Goal: Transaction & Acquisition: Purchase product/service

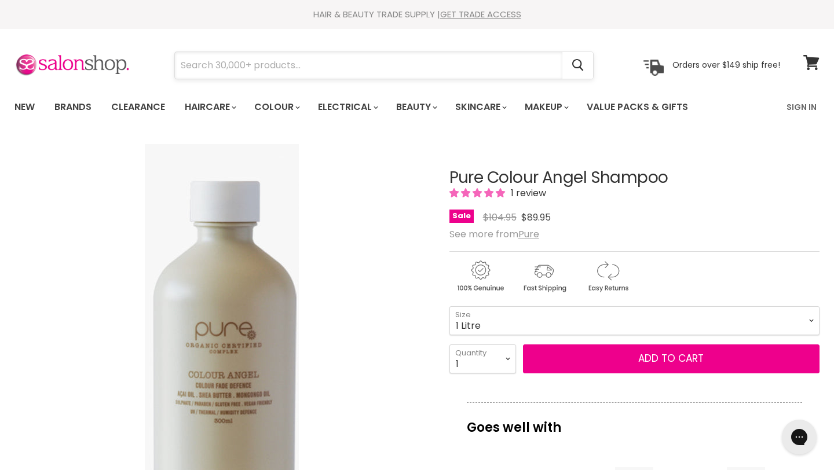
click at [391, 65] on input "Search" at bounding box center [368, 65] width 387 height 27
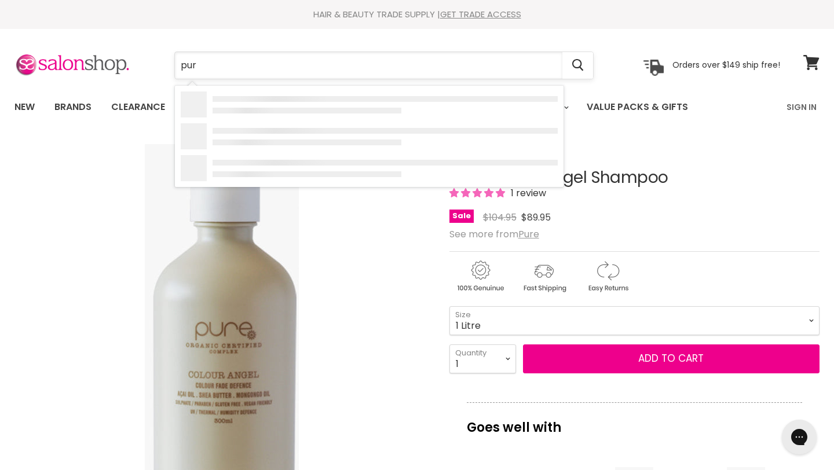
type input "pure"
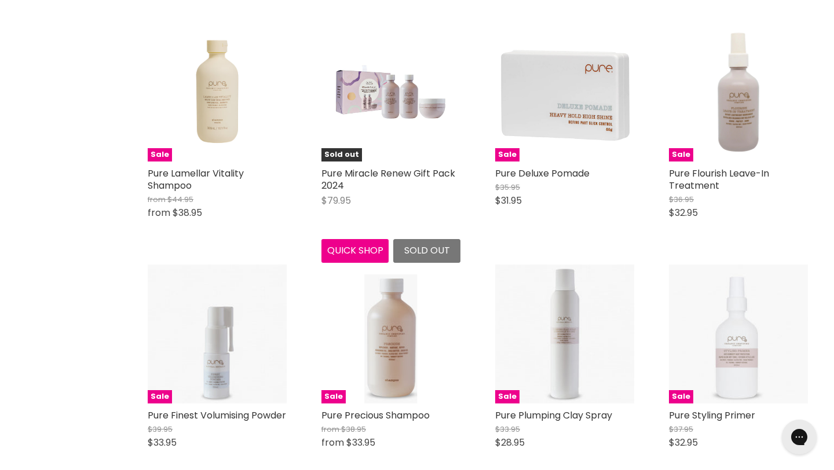
scroll to position [2409, 0]
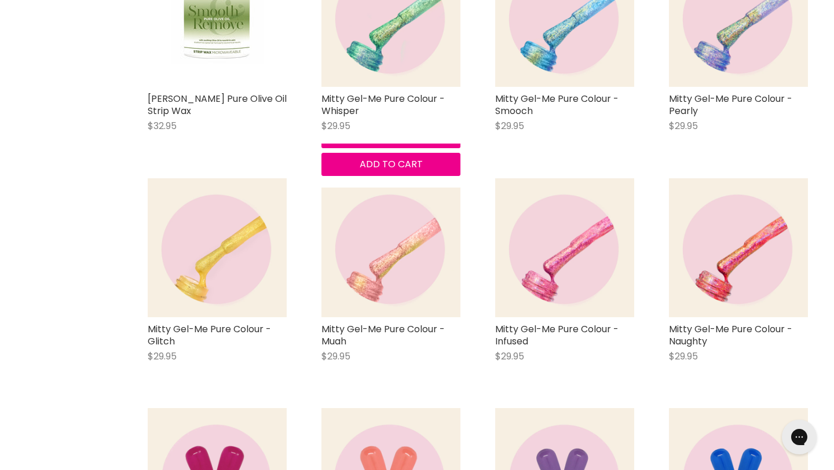
scroll to position [4871, 0]
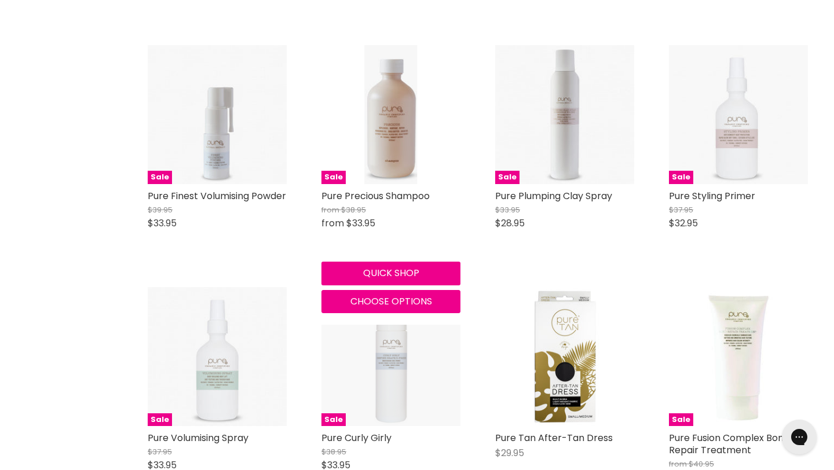
scroll to position [2628, 0]
click at [402, 284] on button "Quick shop" at bounding box center [390, 272] width 139 height 23
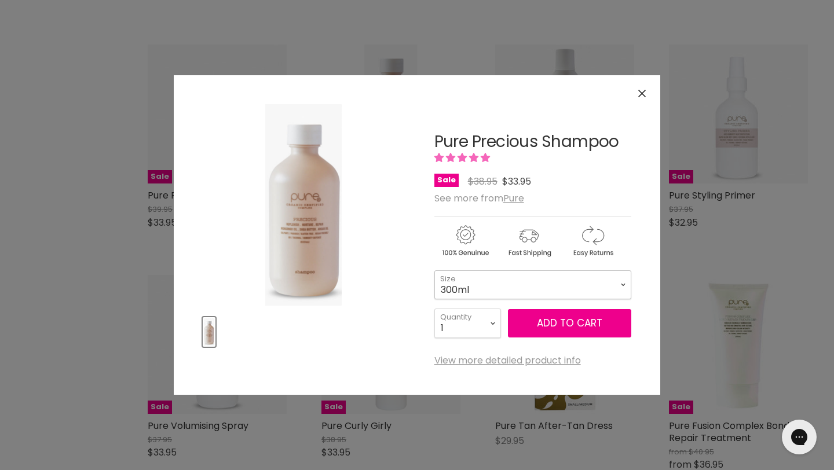
click at [479, 280] on select "300ml 1 Litre" at bounding box center [532, 284] width 197 height 29
select select "1 Litre"
click at [642, 89] on button "Close" at bounding box center [641, 93] width 25 height 25
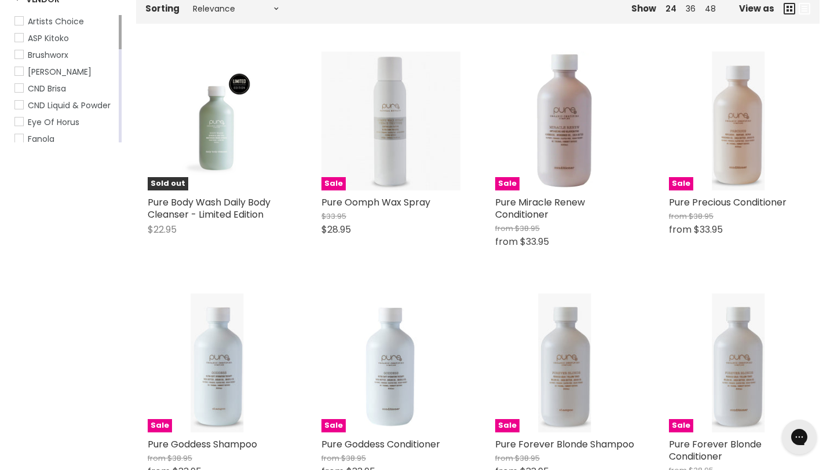
scroll to position [210, 0]
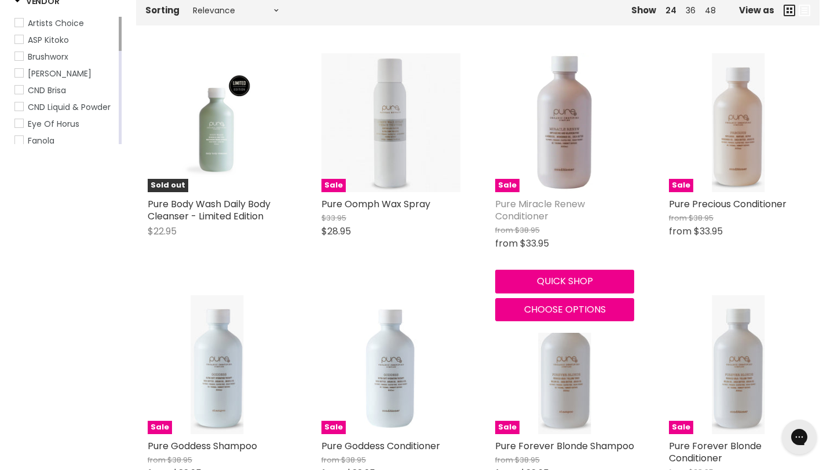
click at [525, 207] on link "Pure Miracle Renew Conditioner" at bounding box center [540, 209] width 90 height 25
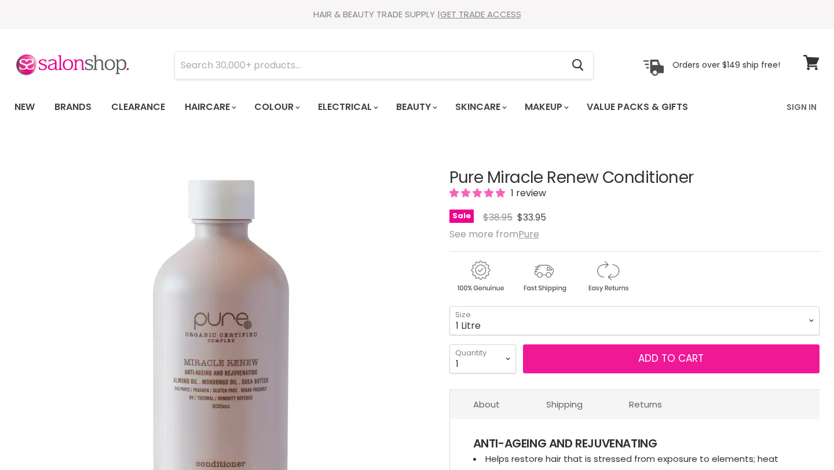
select select "1 Litre"
click at [547, 358] on button "Add to cart" at bounding box center [671, 358] width 296 height 29
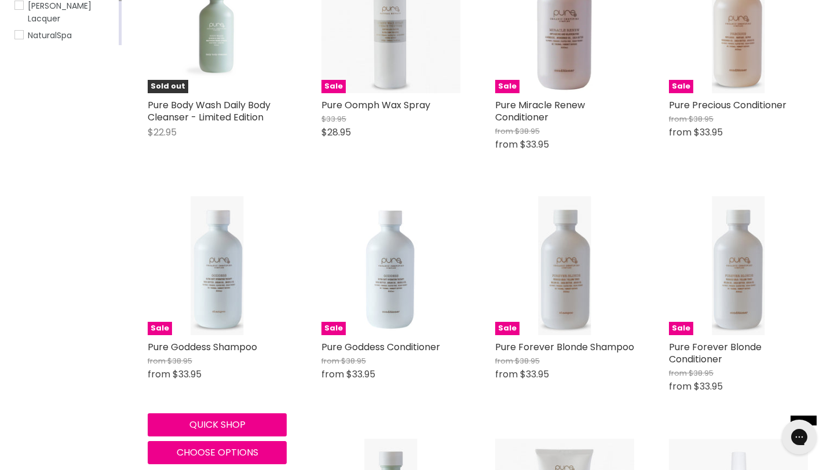
scroll to position [326, 0]
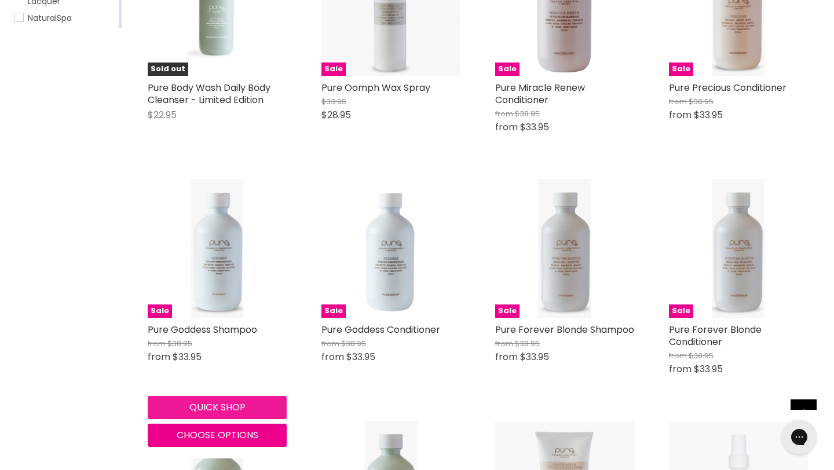
click at [222, 401] on button "Quick shop" at bounding box center [217, 407] width 139 height 23
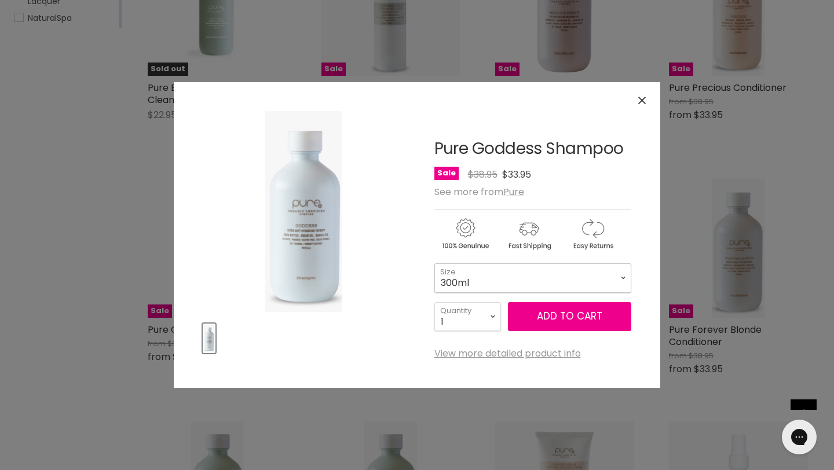
click at [498, 280] on select "300ml 1 Litre" at bounding box center [532, 277] width 197 height 29
select select "1 Litre"
click at [558, 317] on button "Add to cart" at bounding box center [569, 316] width 123 height 29
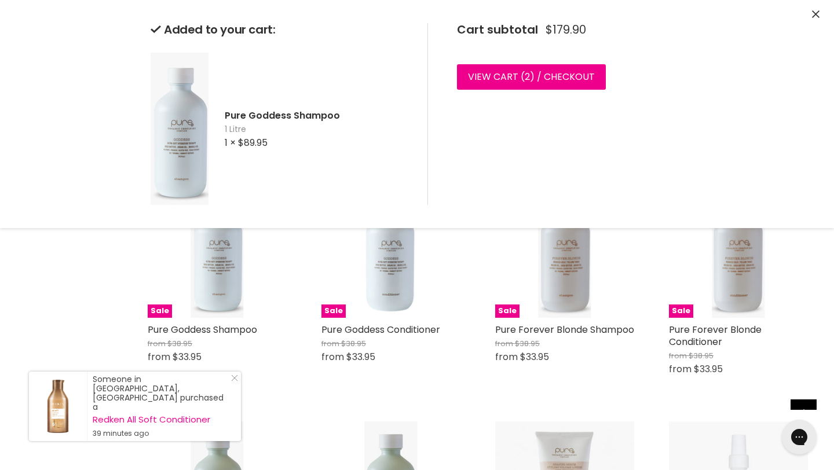
click at [816, 13] on icon "Close" at bounding box center [816, 14] width 8 height 8
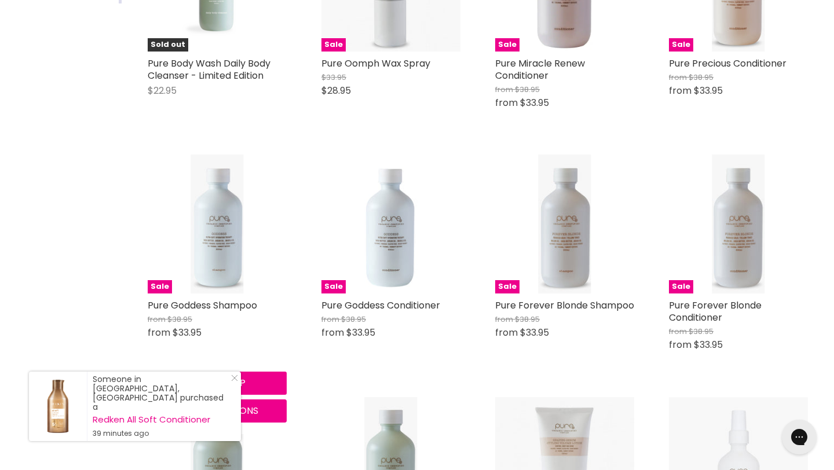
scroll to position [351, 0]
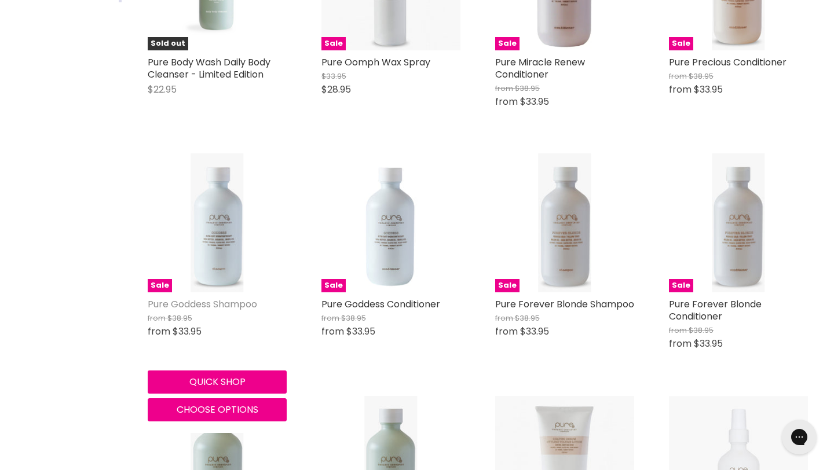
click at [234, 309] on link "Pure Goddess Shampoo" at bounding box center [202, 304] width 109 height 13
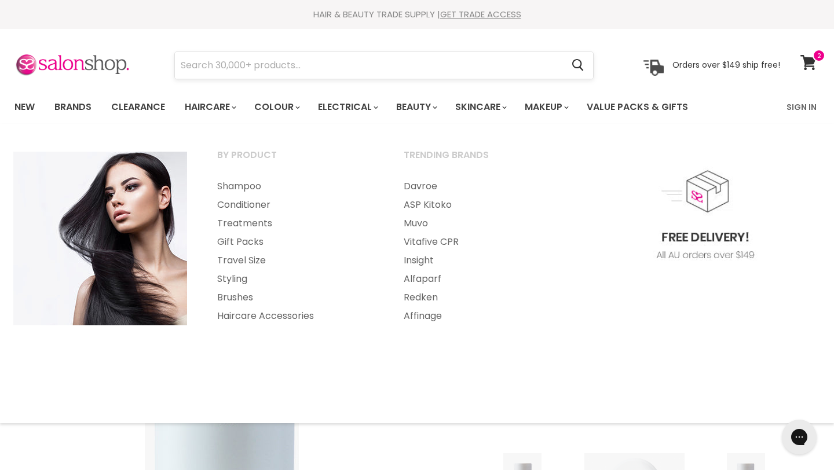
click at [232, 61] on input "Search" at bounding box center [368, 65] width 387 height 27
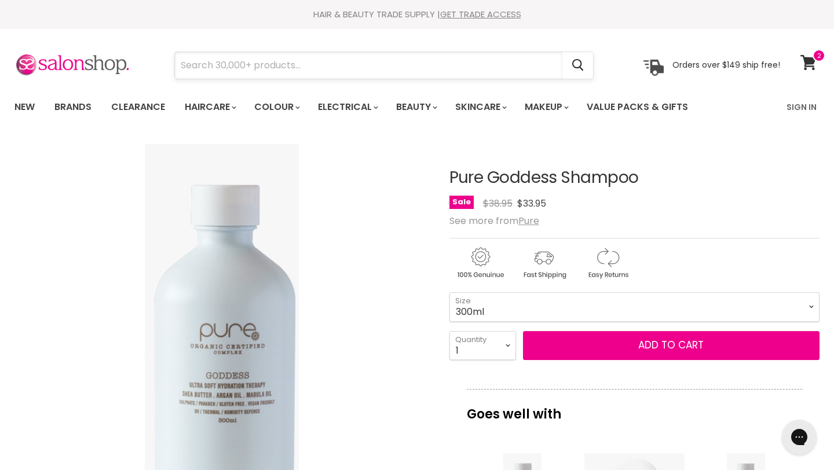
click at [378, 54] on input "Search" at bounding box center [368, 65] width 387 height 27
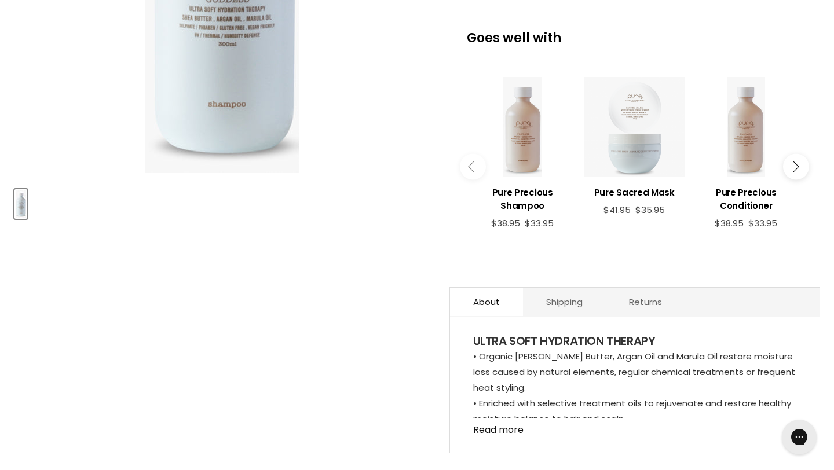
scroll to position [461, 0]
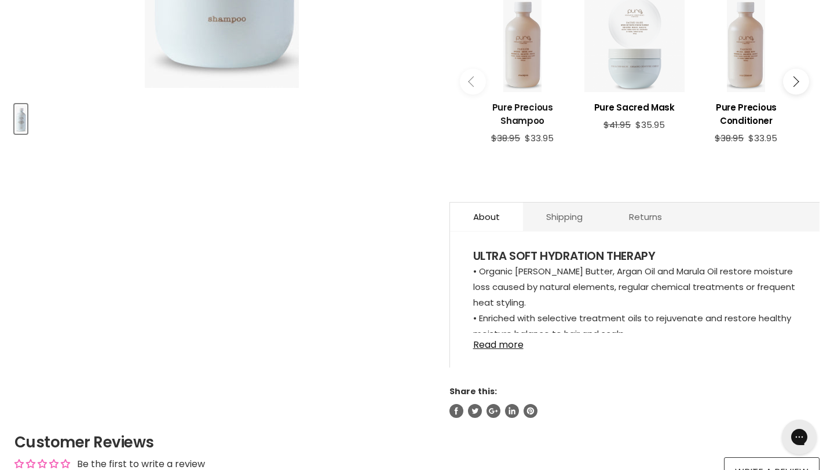
click at [529, 111] on h3 "Pure Precious Shampoo" at bounding box center [522, 114] width 100 height 27
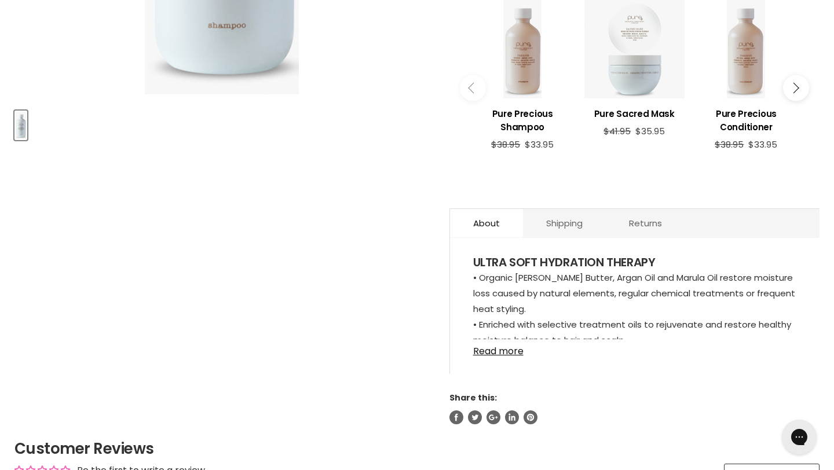
scroll to position [459, 0]
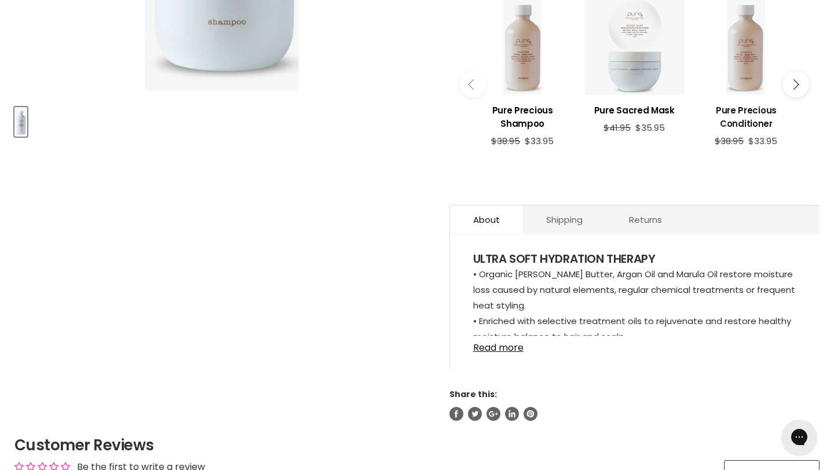
click at [754, 111] on h3 "Pure Precious Conditioner" at bounding box center [746, 117] width 100 height 27
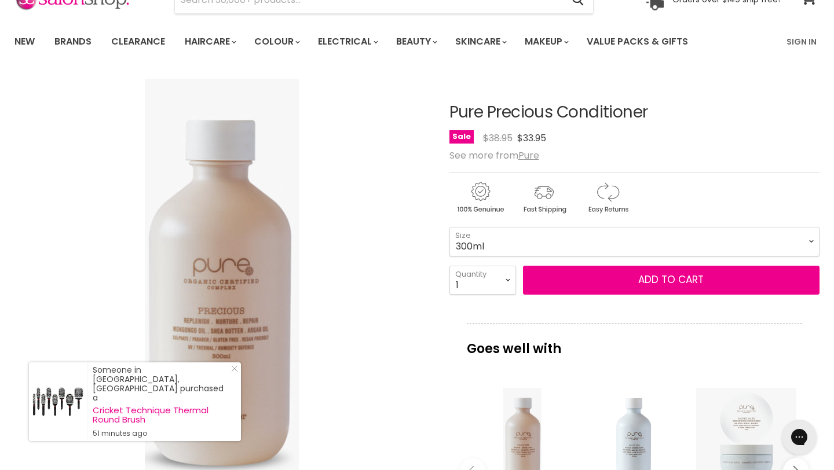
scroll to position [68, 0]
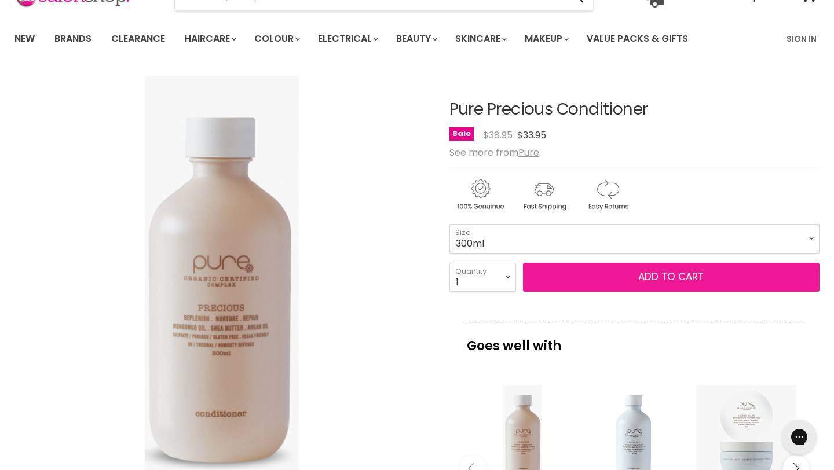
click at [680, 286] on button "Add to cart" at bounding box center [671, 277] width 296 height 29
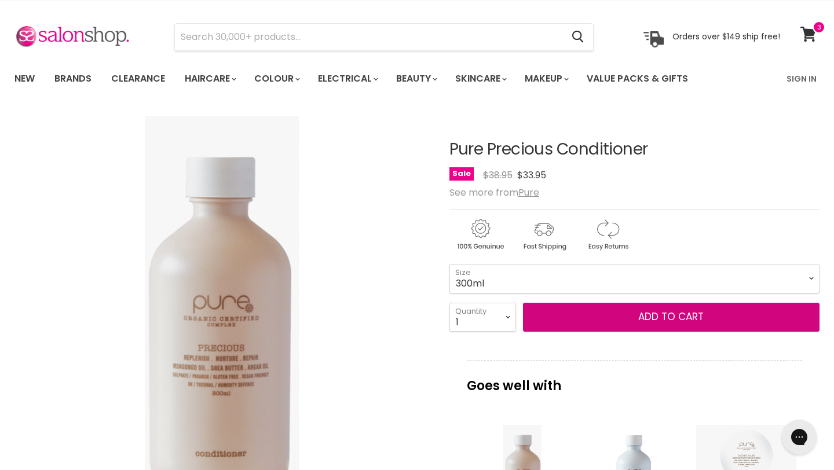
scroll to position [0, 0]
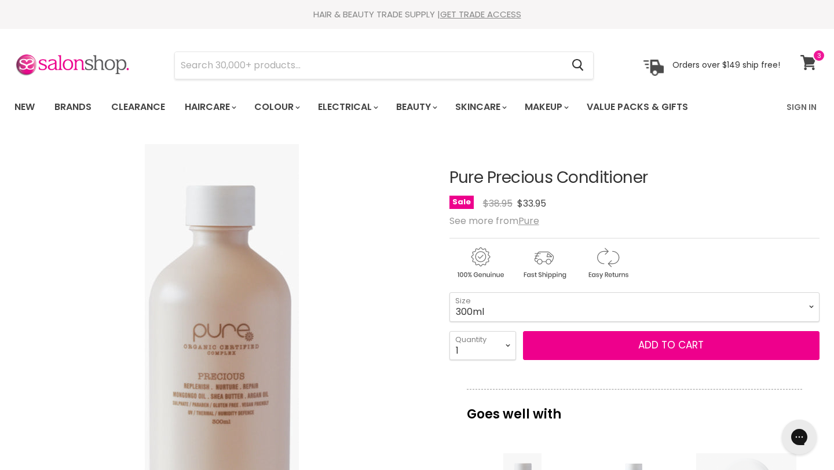
click at [813, 64] on icon at bounding box center [808, 62] width 16 height 15
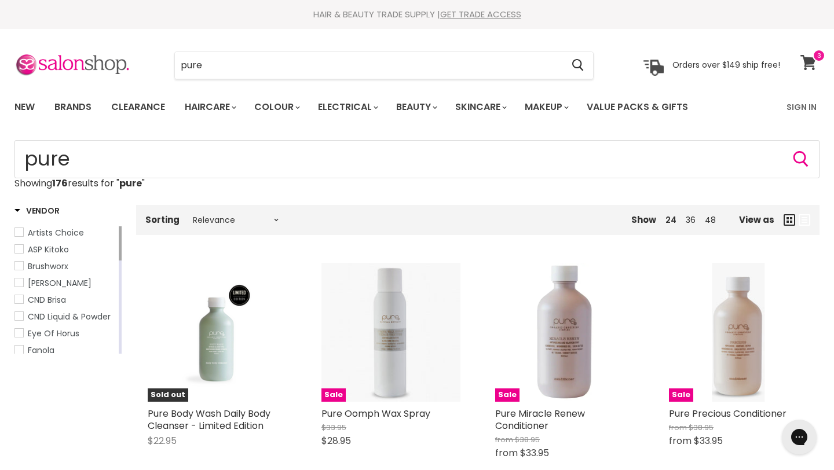
click at [808, 60] on icon at bounding box center [808, 62] width 16 height 15
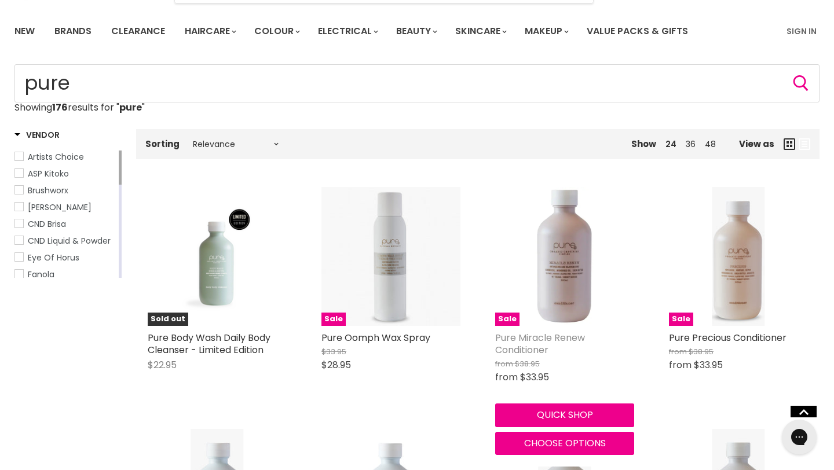
click at [552, 341] on link "Pure Miracle Renew Conditioner" at bounding box center [540, 343] width 90 height 25
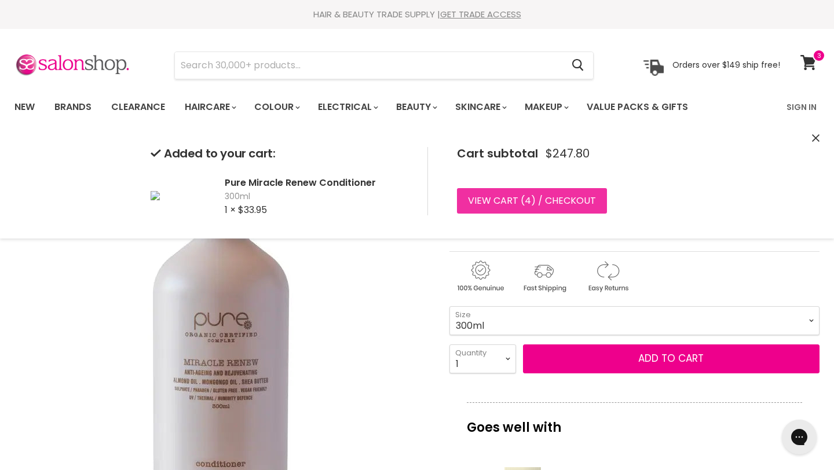
click at [497, 201] on link "View cart ( 4 ) / Checkout" at bounding box center [532, 200] width 150 height 25
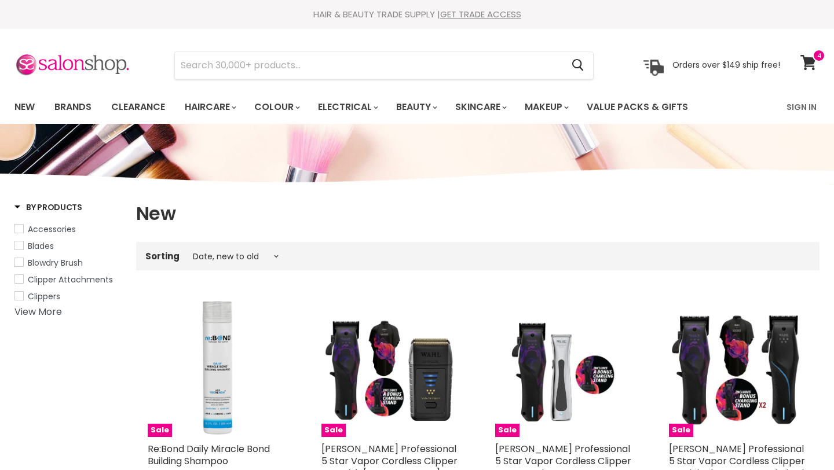
select select "created-descending"
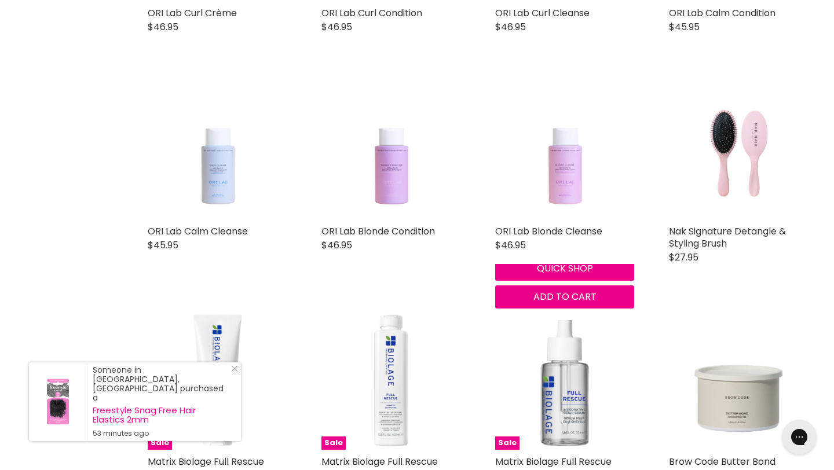
scroll to position [2524, 0]
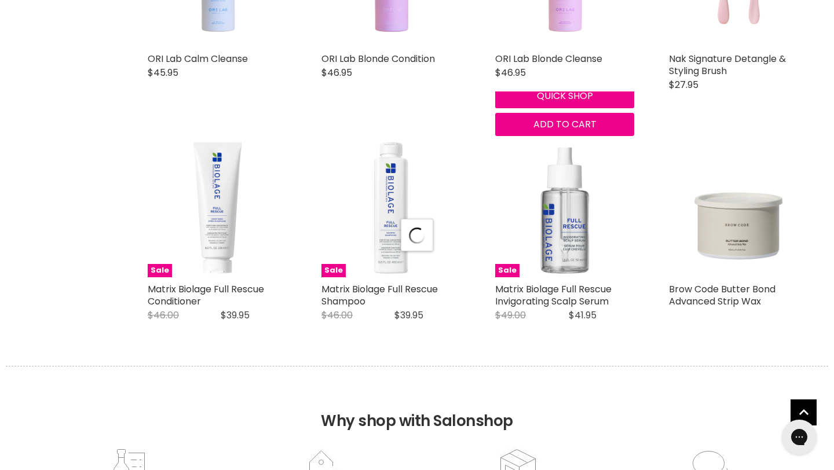
scroll to position [2717, 0]
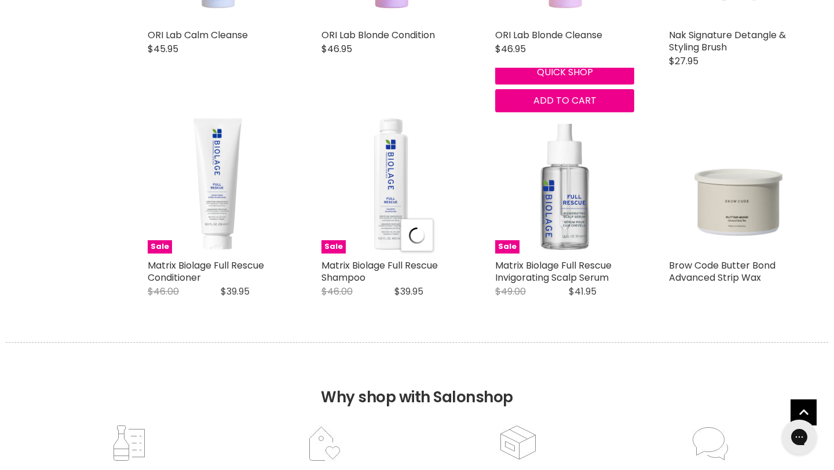
select select "created-descending"
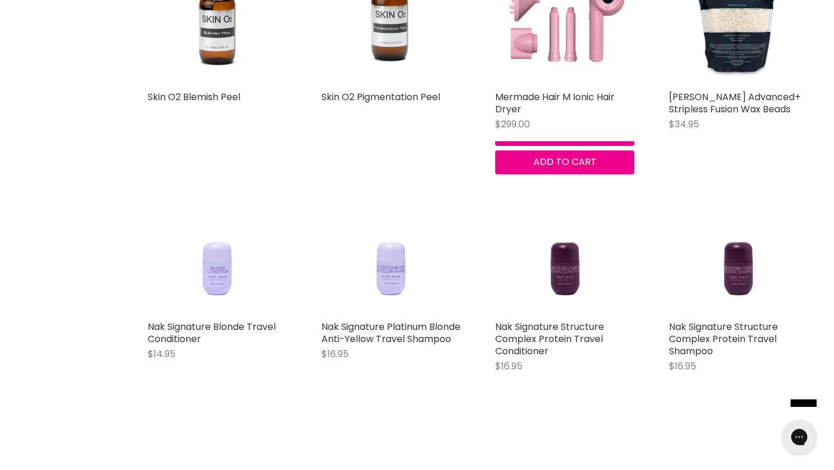
scroll to position [5261, 0]
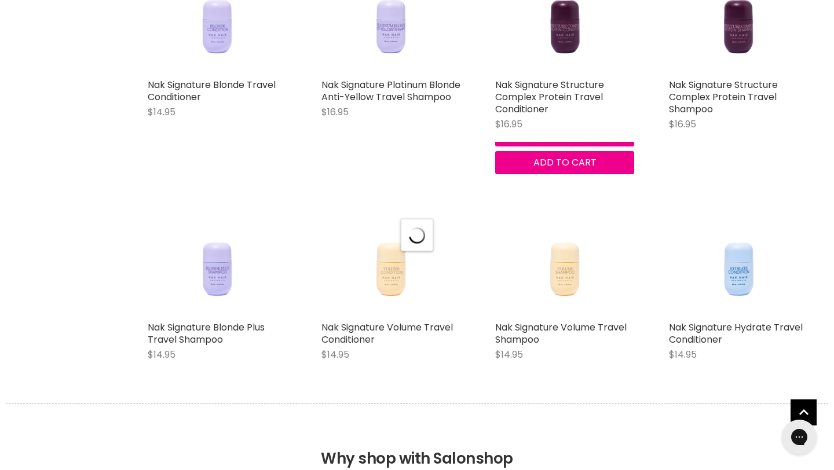
select select "created-descending"
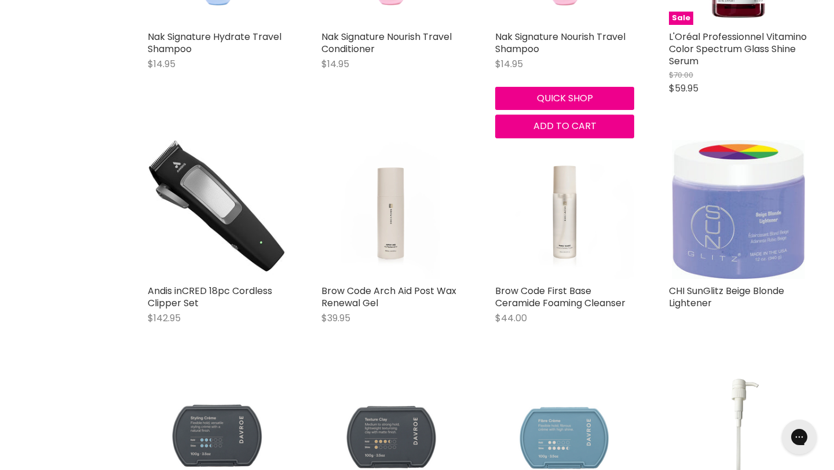
scroll to position [6022, 0]
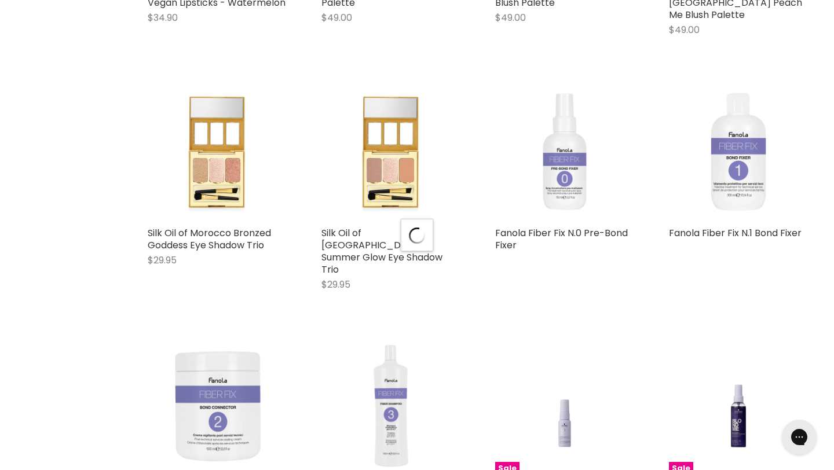
scroll to position [8347, 0]
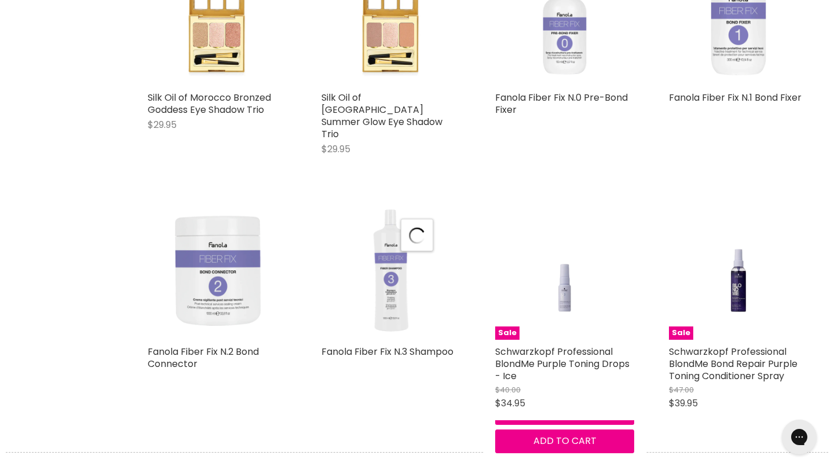
select select "created-descending"
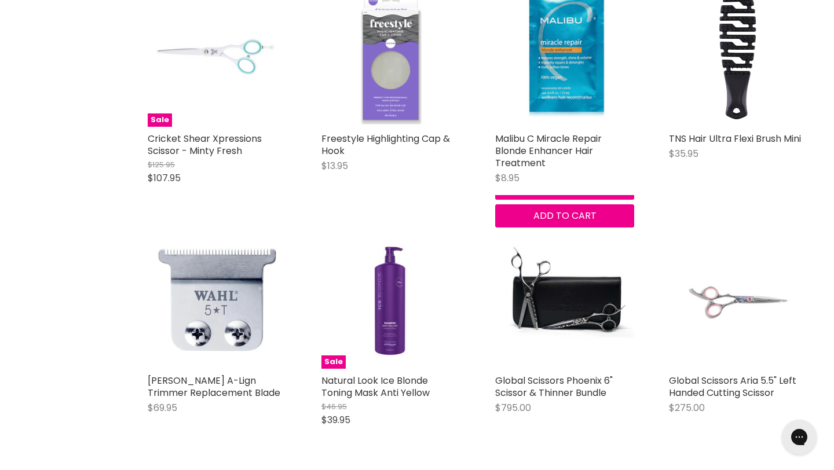
scroll to position [10999, 0]
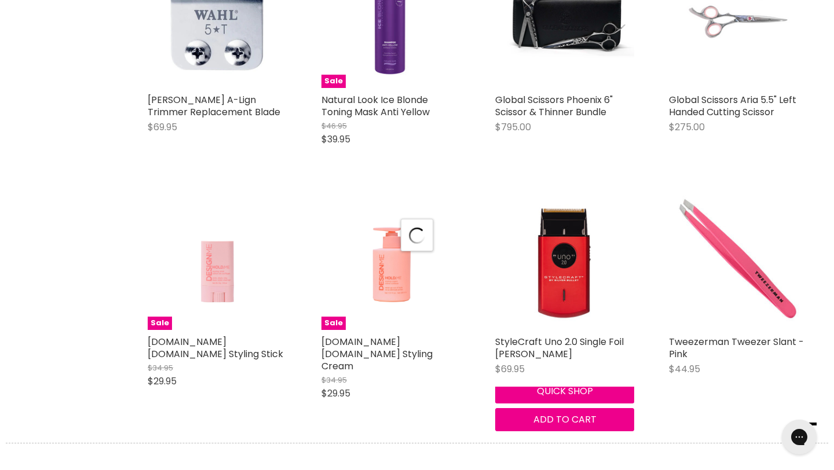
scroll to position [11303, 0]
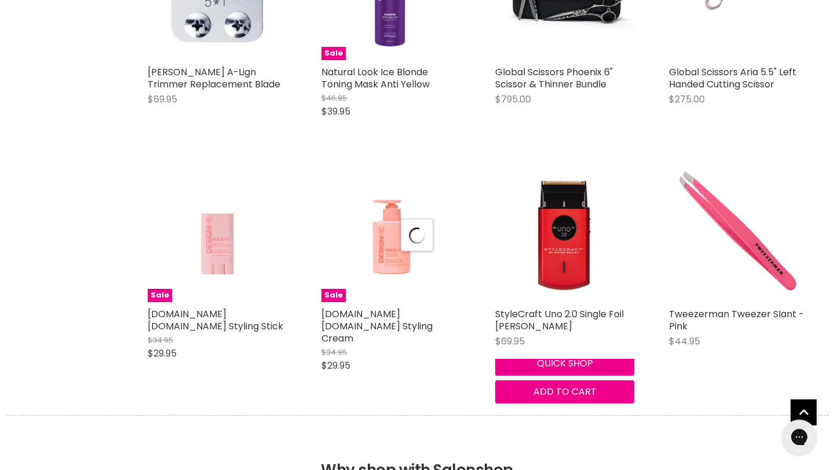
select select "created-descending"
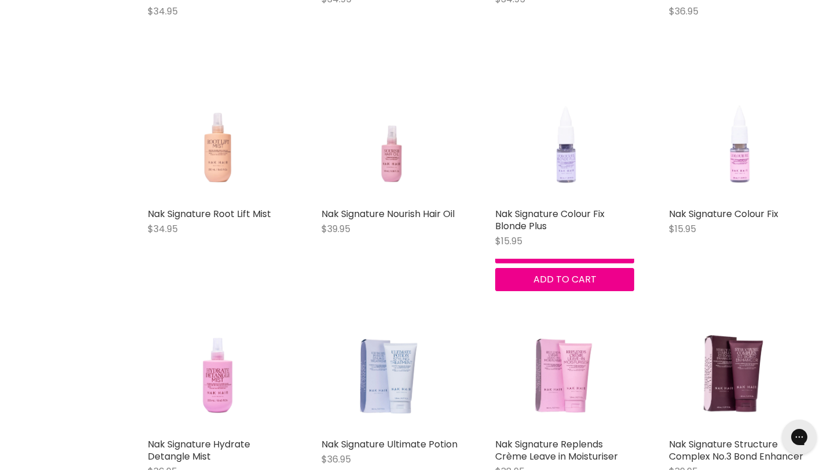
scroll to position [13296, 0]
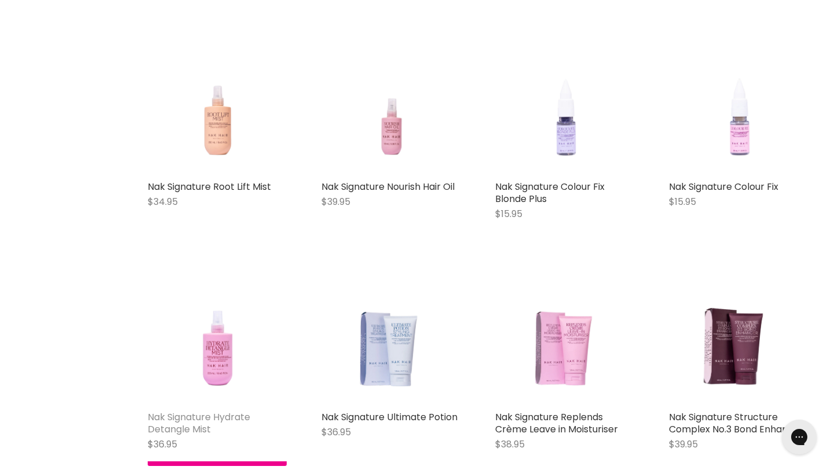
click at [210, 410] on link "Nak Signature Hydrate Detangle Mist" at bounding box center [199, 422] width 102 height 25
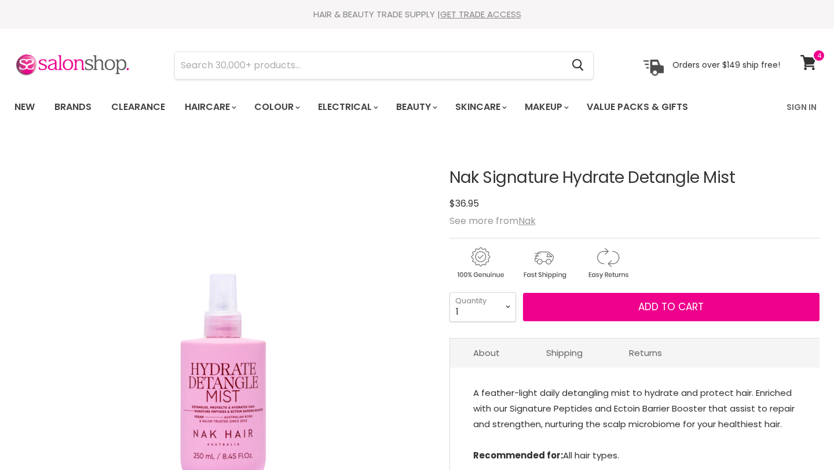
scroll to position [224, 0]
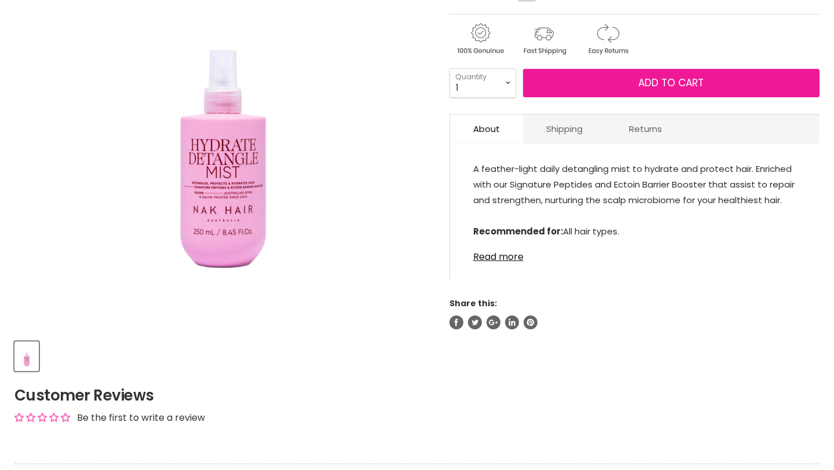
click at [569, 87] on button "Add to cart" at bounding box center [671, 83] width 296 height 29
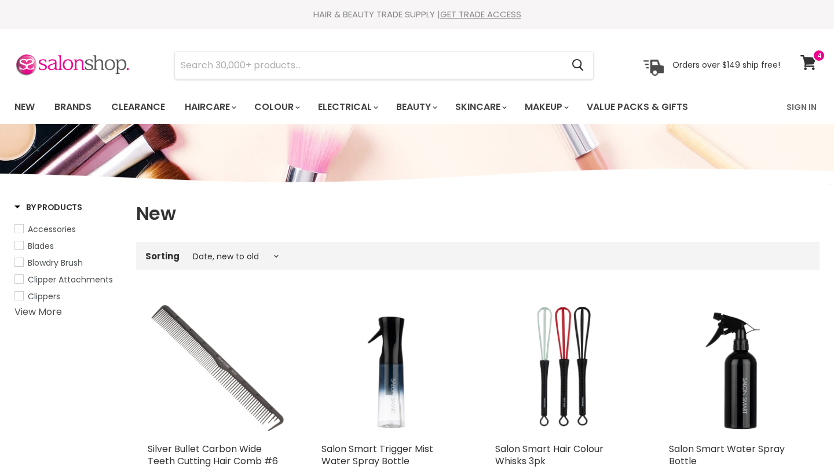
select select "created-descending"
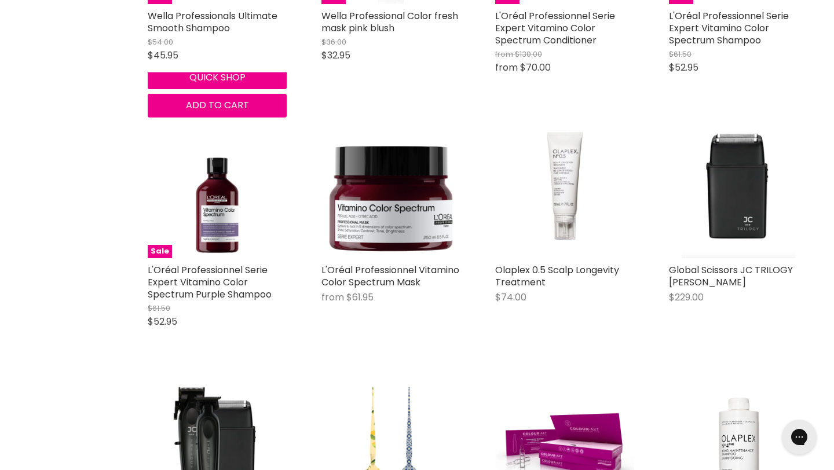
scroll to position [3909, 0]
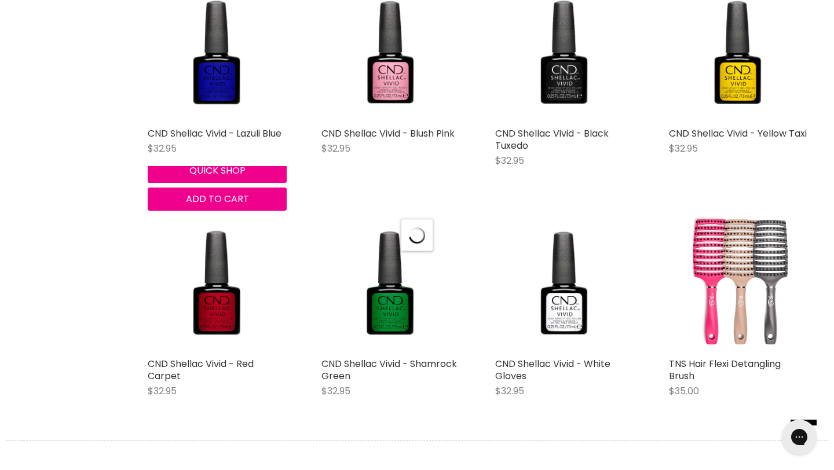
scroll to position [5511, 0]
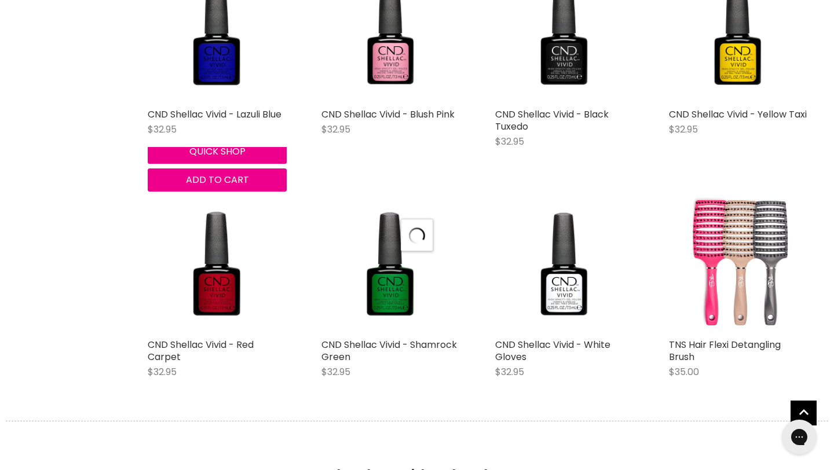
select select "created-descending"
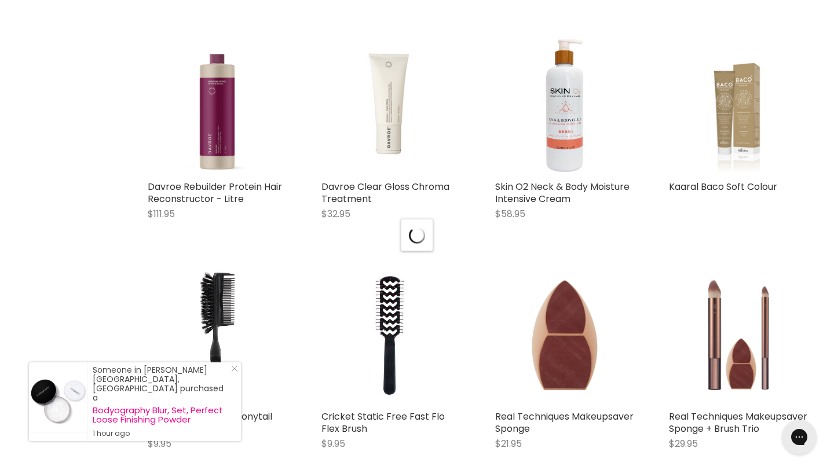
scroll to position [8451, 0]
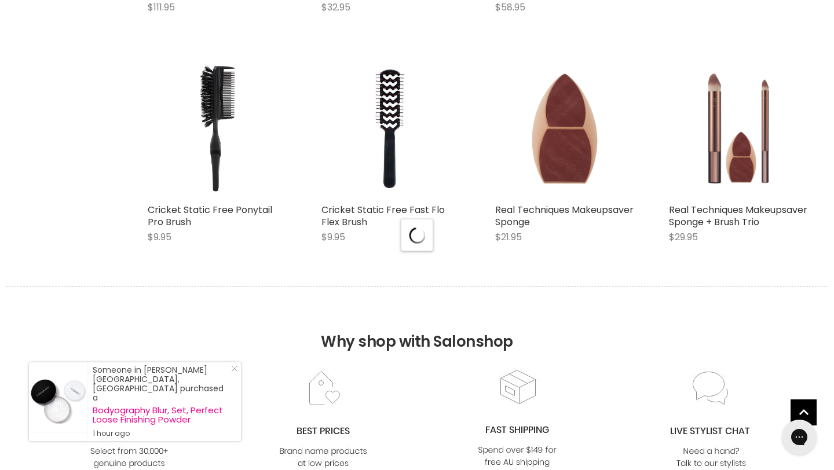
select select "created-descending"
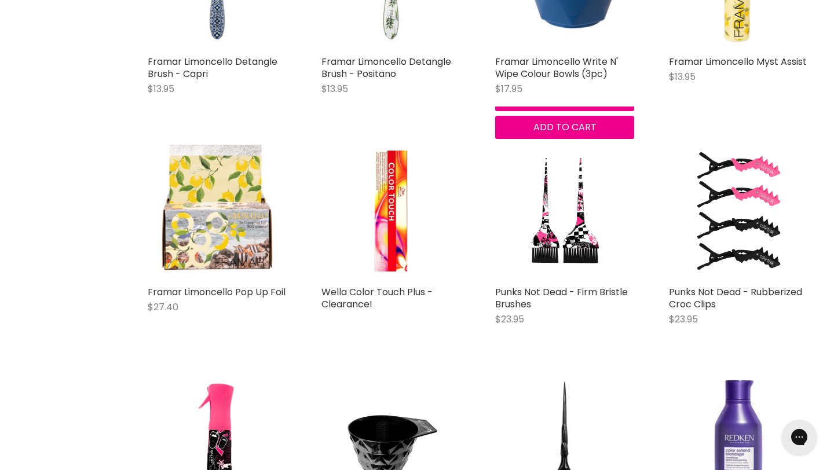
scroll to position [10501, 0]
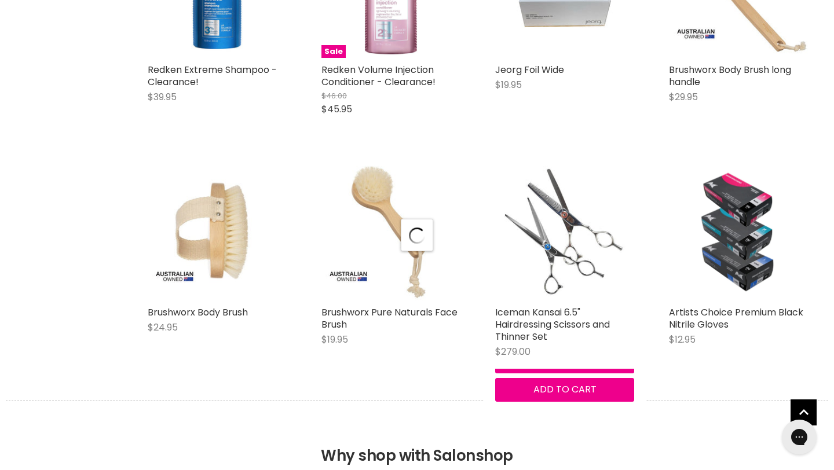
scroll to position [11231, 0]
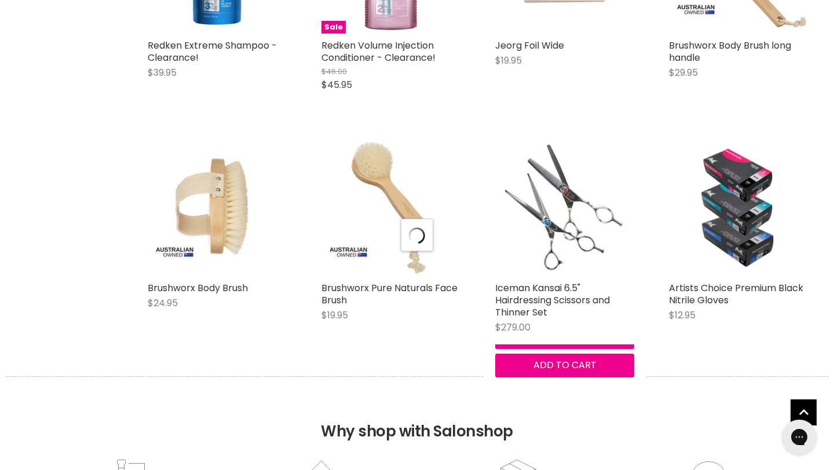
select select "created-descending"
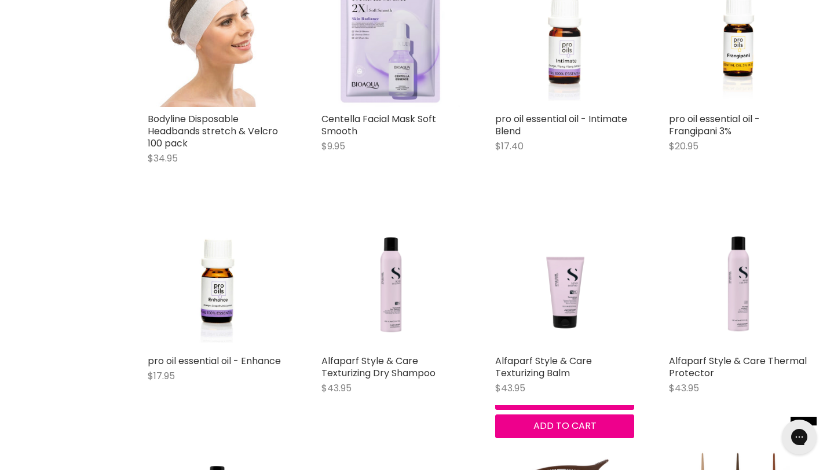
scroll to position [13049, 0]
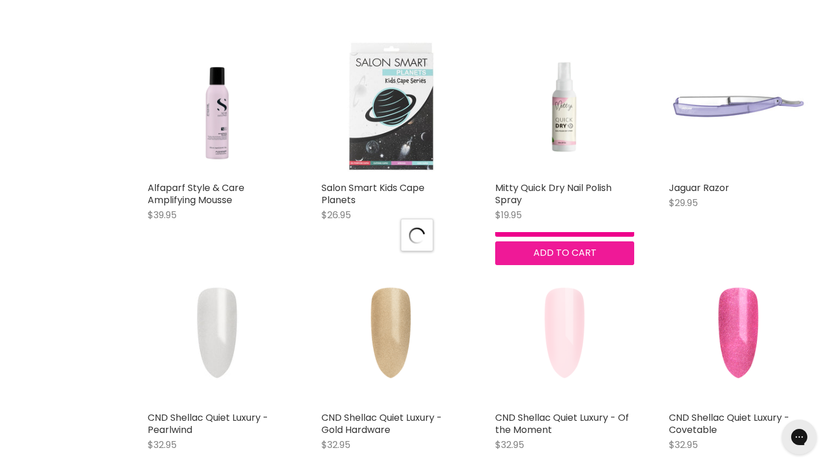
scroll to position [14209, 0]
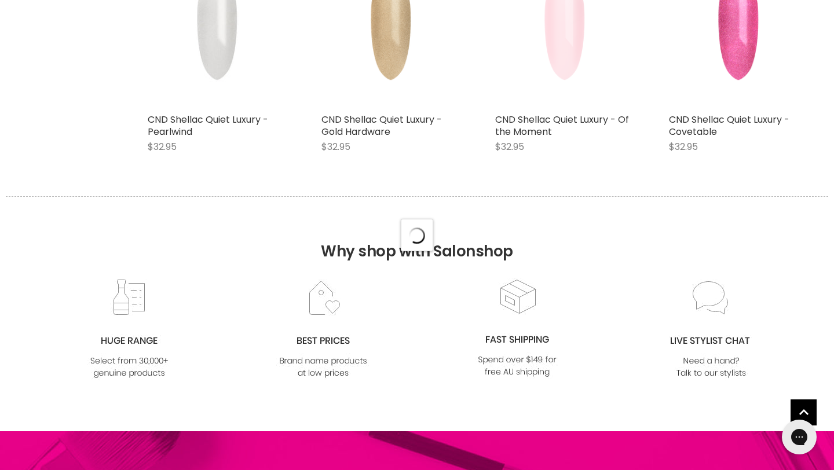
select select "created-descending"
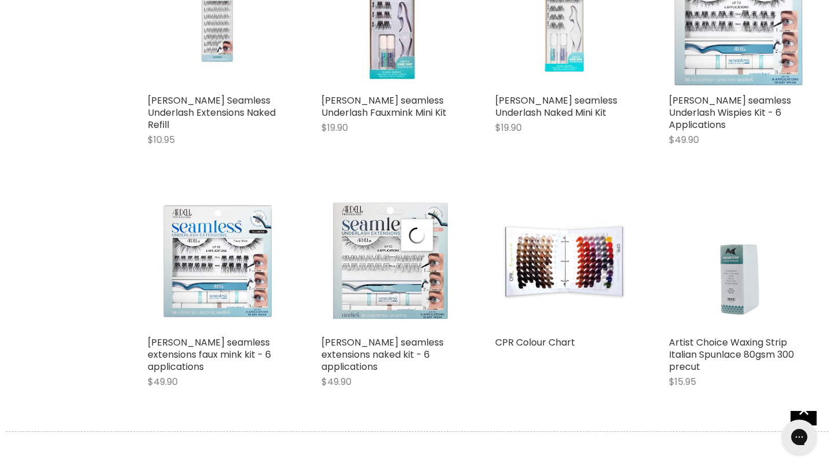
scroll to position [16871, 0]
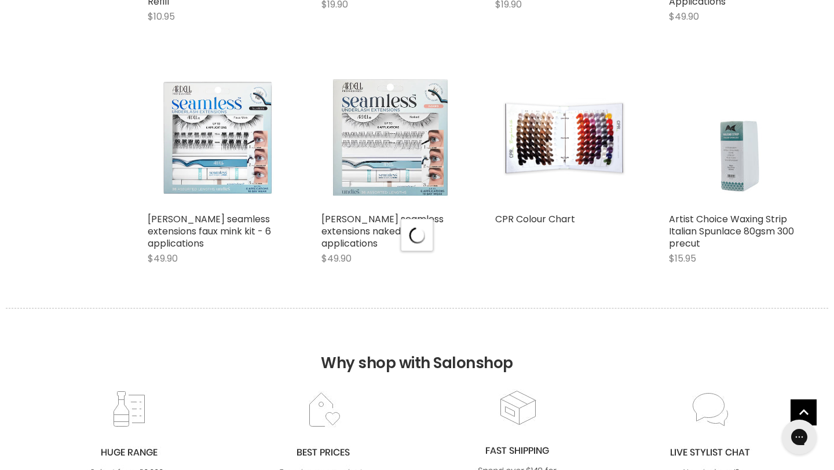
select select "created-descending"
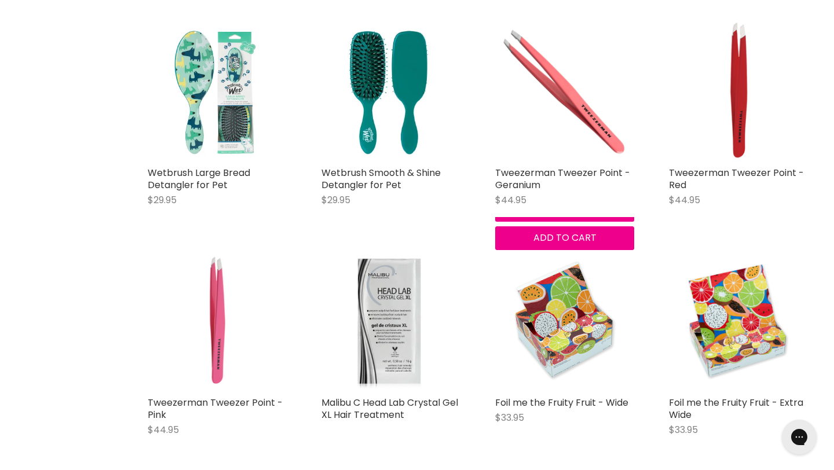
scroll to position [17882, 0]
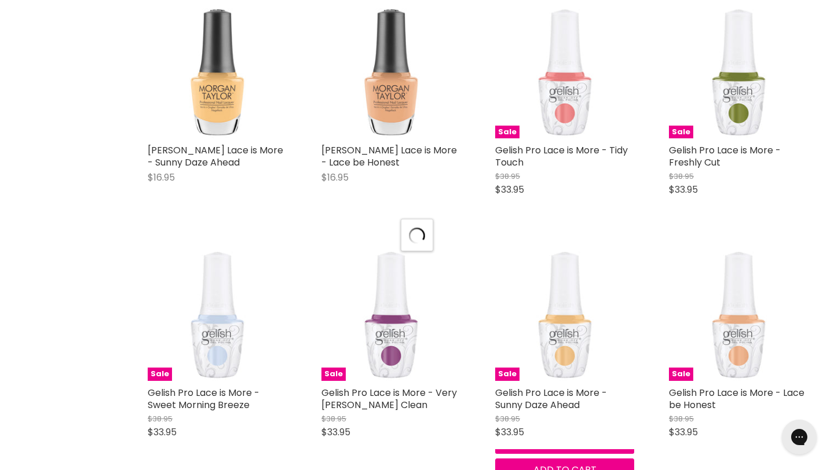
scroll to position [19594, 0]
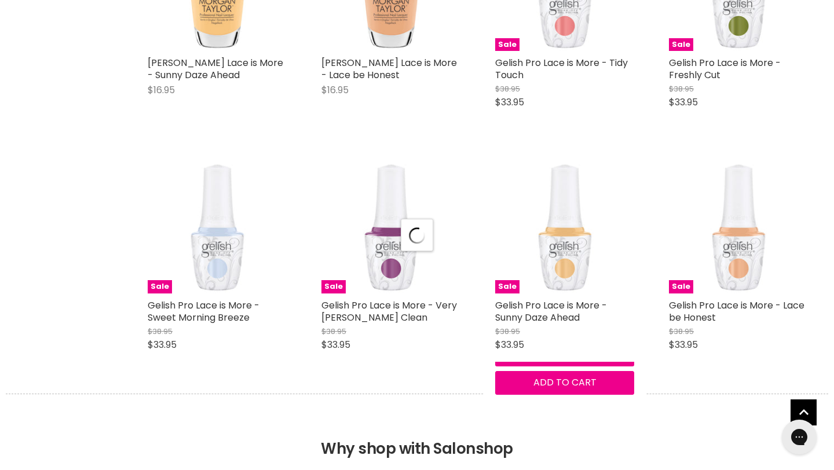
select select "created-descending"
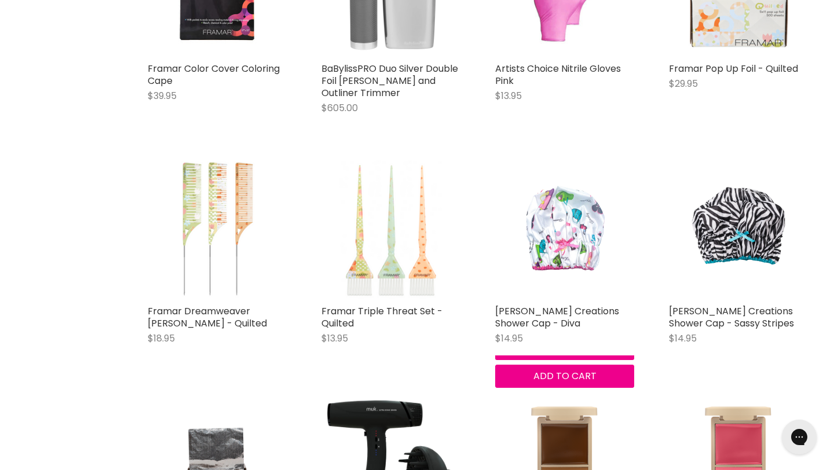
scroll to position [21989, 0]
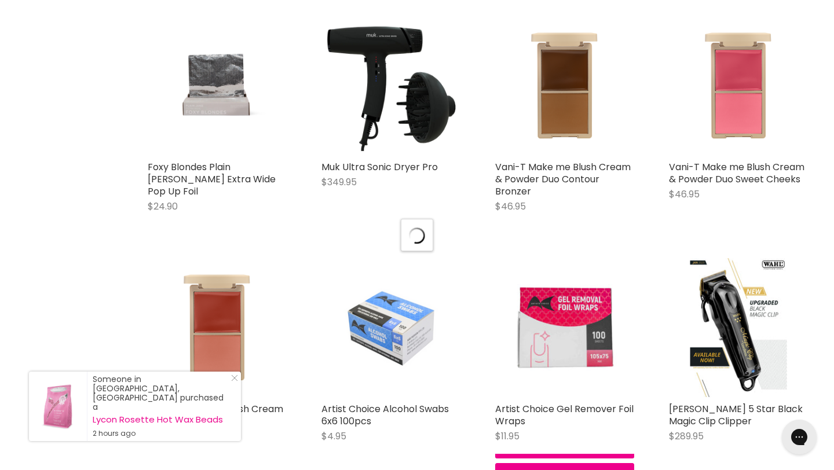
scroll to position [22604, 0]
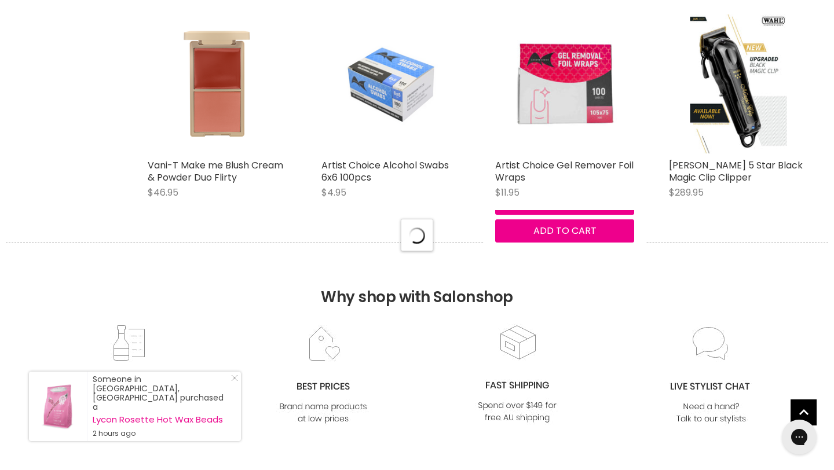
select select "created-descending"
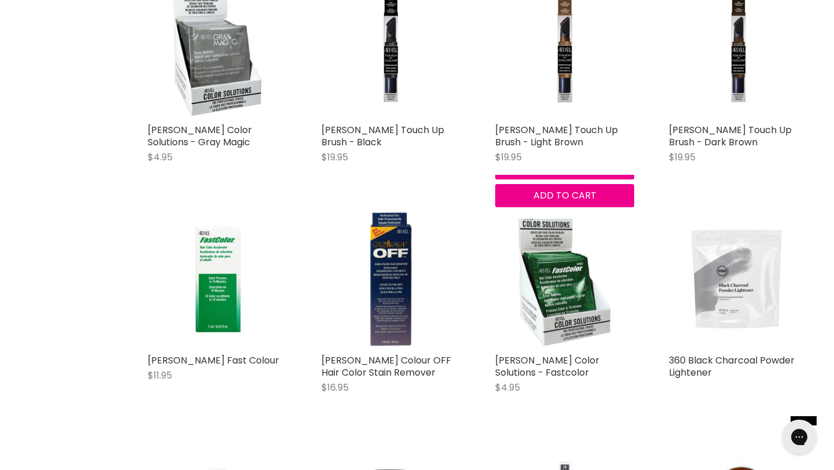
scroll to position [24969, 0]
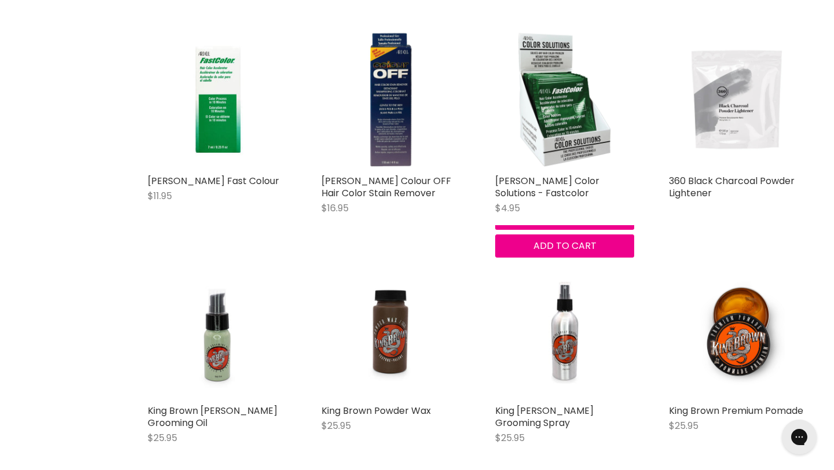
scroll to position [25162, 0]
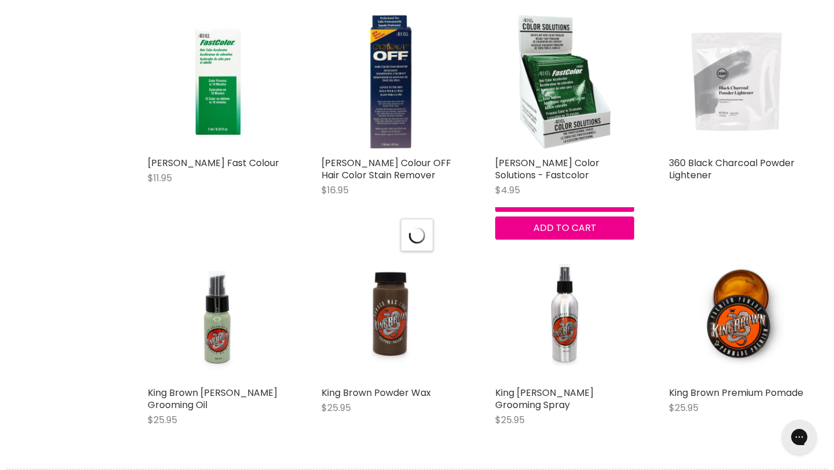
select select "created-descending"
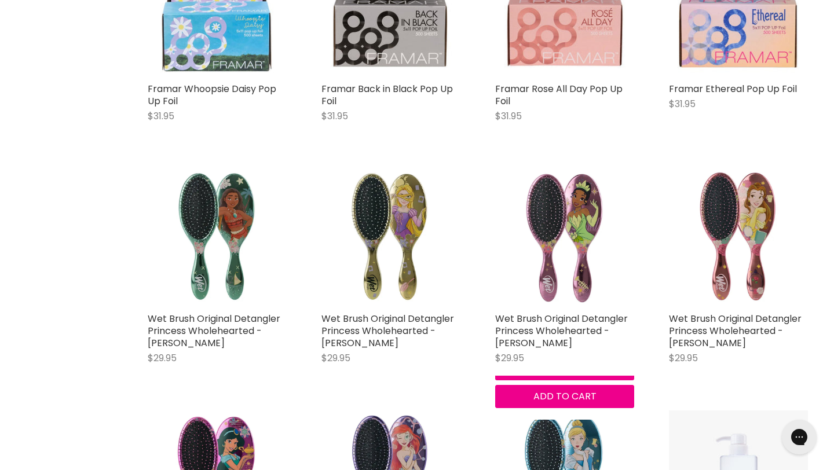
scroll to position [26618, 0]
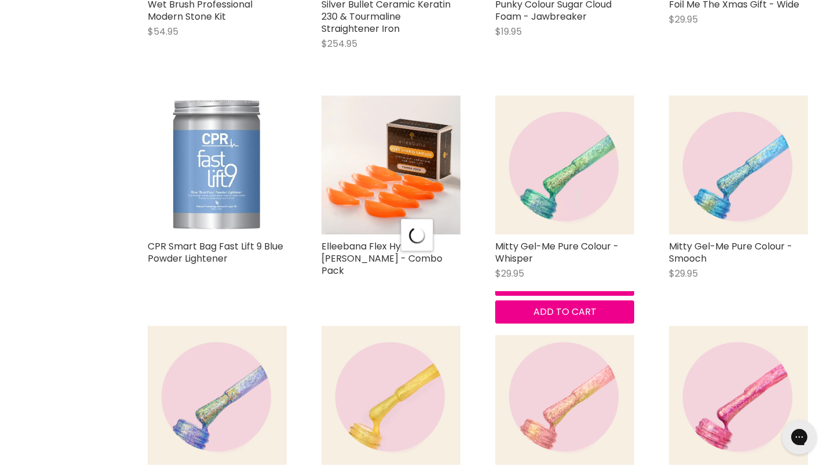
scroll to position [28076, 0]
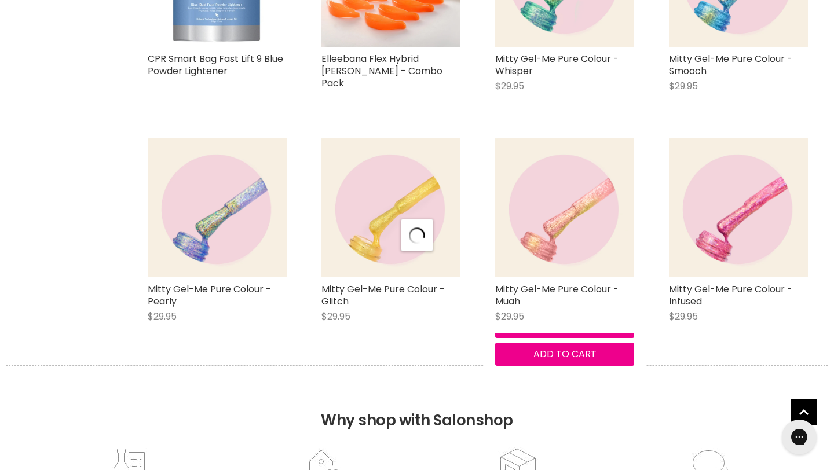
select select "created-descending"
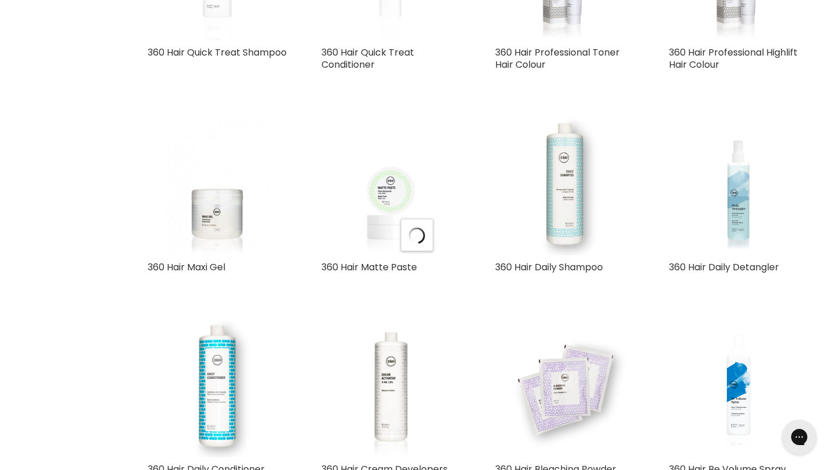
scroll to position [30624, 0]
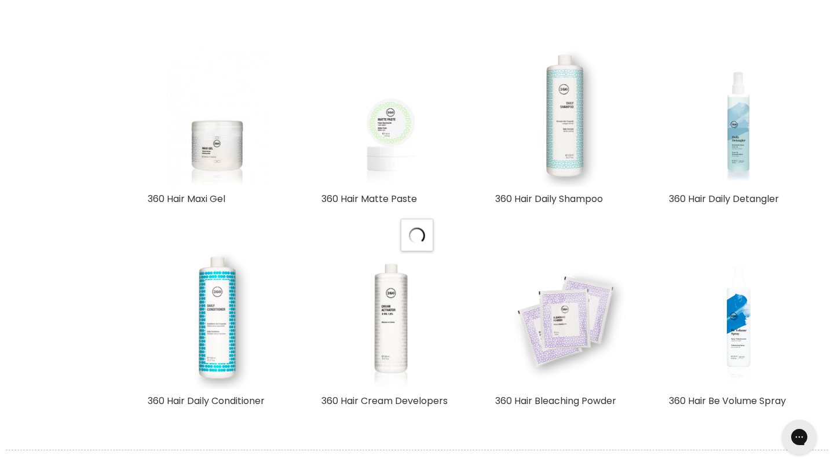
select select "created-descending"
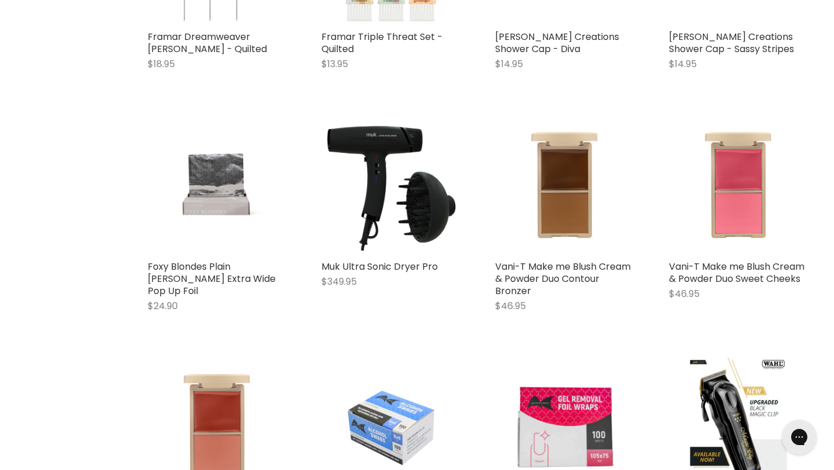
scroll to position [21674, 0]
